Goal: Information Seeking & Learning: Learn about a topic

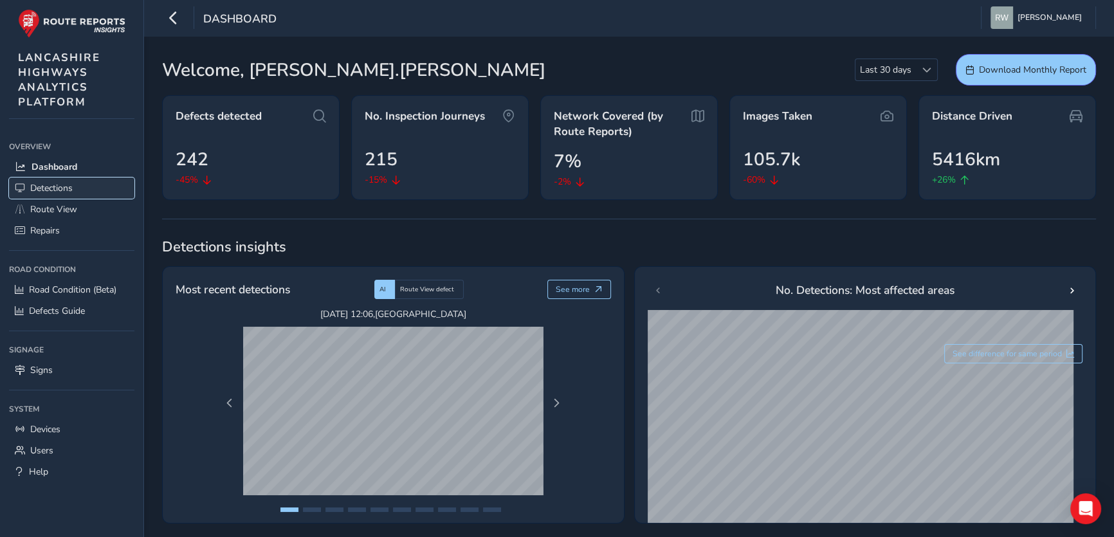
click at [46, 192] on span "Detections" at bounding box center [51, 188] width 42 height 12
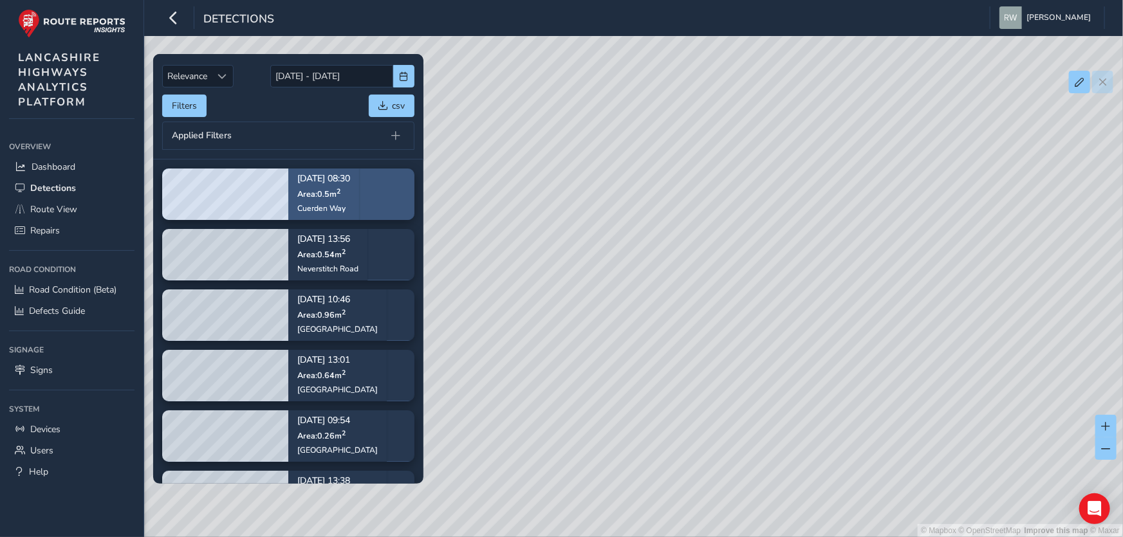
click at [314, 191] on span "Area: 0.5 m 2" at bounding box center [318, 193] width 43 height 11
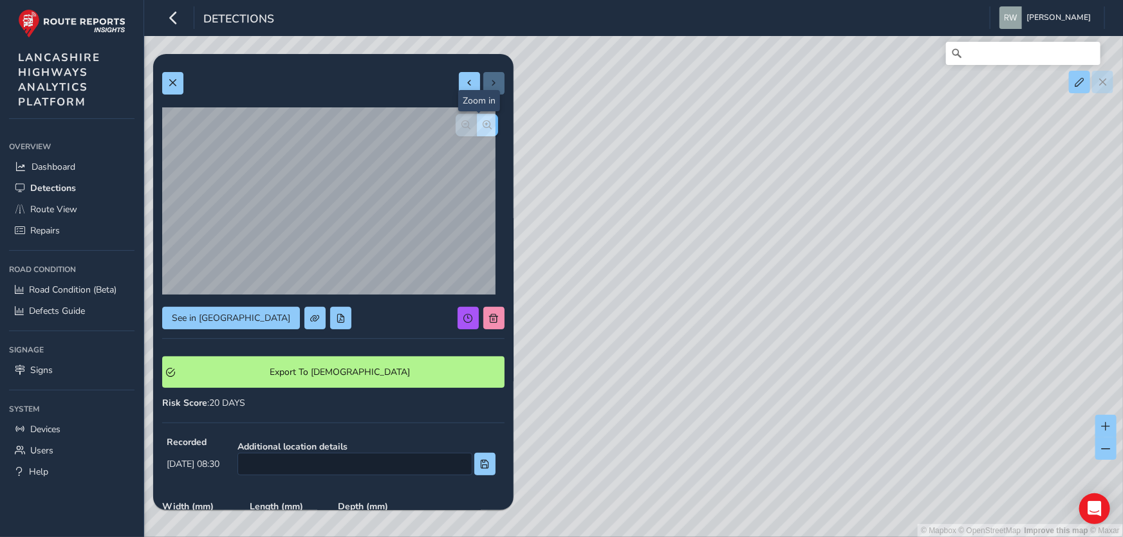
click at [483, 120] on span "button" at bounding box center [487, 124] width 9 height 9
click at [455, 123] on button "button" at bounding box center [465, 125] width 21 height 23
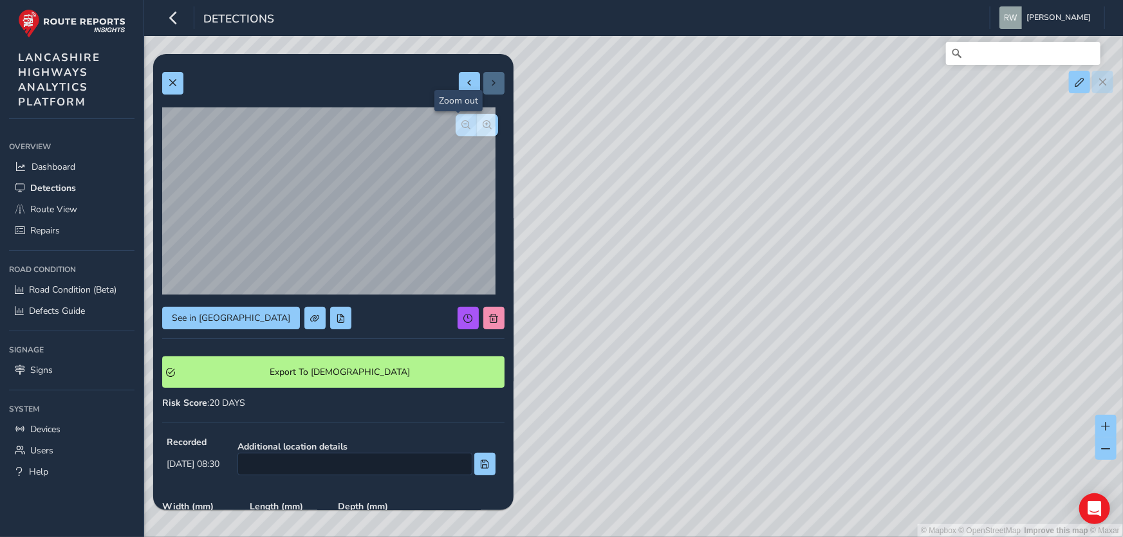
click at [455, 123] on button "button" at bounding box center [465, 125] width 21 height 23
click at [455, 123] on div at bounding box center [476, 125] width 42 height 23
click at [483, 122] on span "button" at bounding box center [487, 124] width 9 height 9
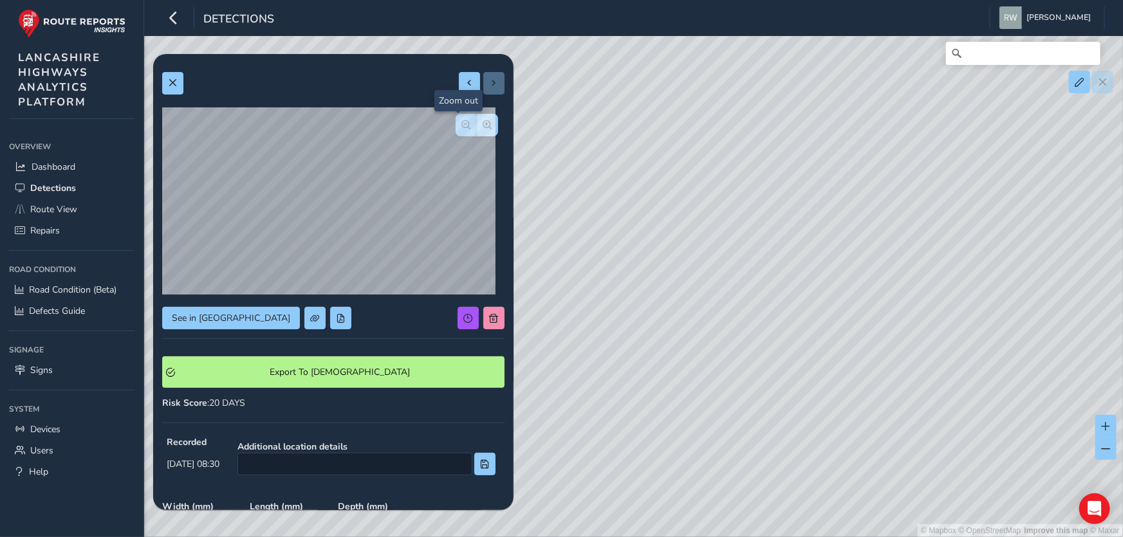
click at [462, 122] on span "button" at bounding box center [466, 124] width 9 height 9
click at [780, 144] on div "© Mapbox © OpenStreetMap Improve this map © Maxar" at bounding box center [561, 268] width 1123 height 537
